Goal: Task Accomplishment & Management: Manage account settings

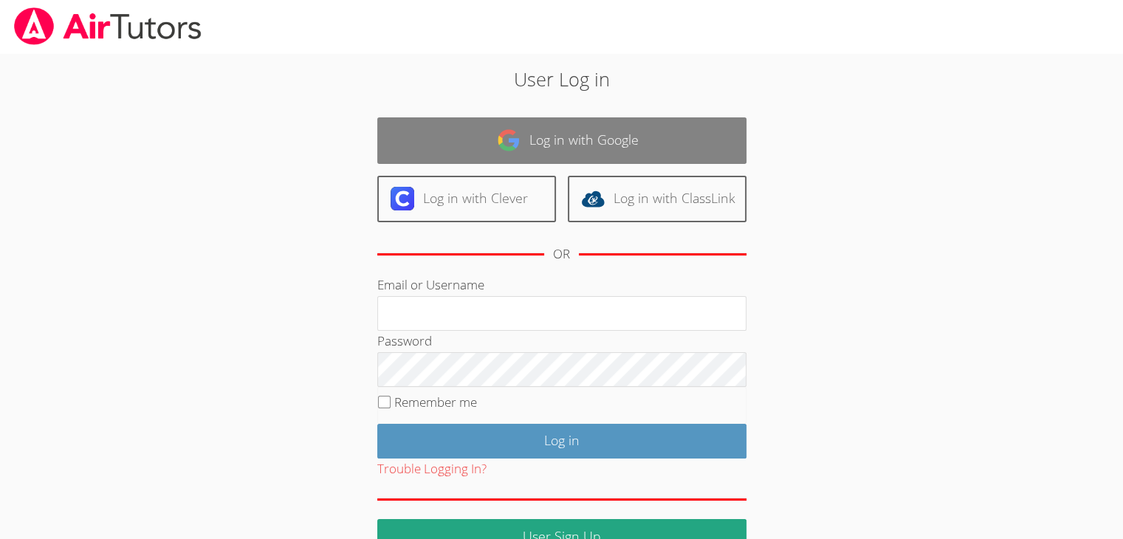
click at [538, 150] on link "Log in with Google" at bounding box center [561, 140] width 369 height 47
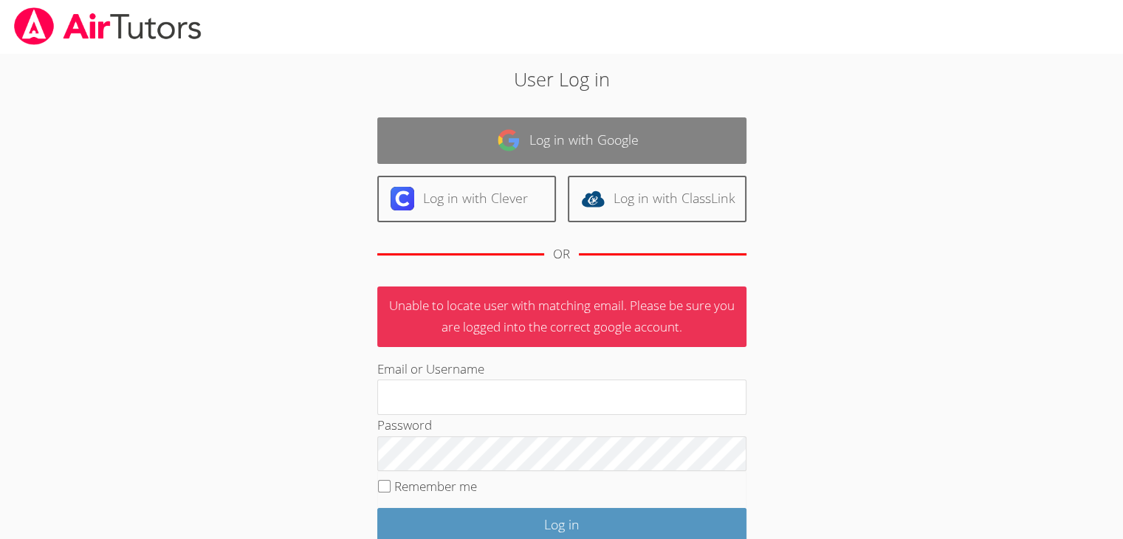
click at [571, 149] on link "Log in with Google" at bounding box center [561, 140] width 369 height 47
